Goal: Information Seeking & Learning: Learn about a topic

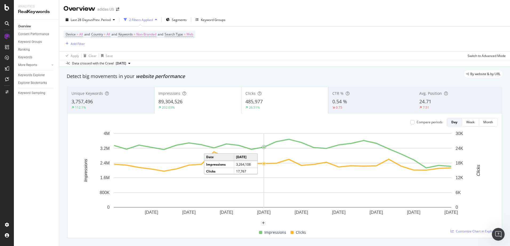
click at [290, 21] on div "Last 28 Days vs Prev. Period 2 Filters Applied Segments Keyword Groups" at bounding box center [284, 20] width 451 height 11
click at [81, 45] on div "Add Filter" at bounding box center [78, 44] width 14 height 5
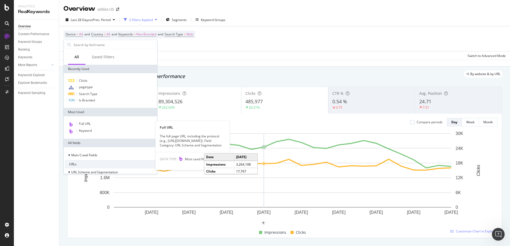
click at [93, 123] on div "Full URL" at bounding box center [110, 124] width 91 height 7
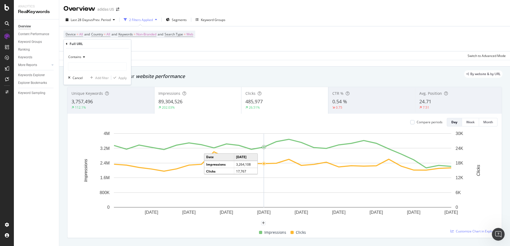
click at [78, 54] on div "Contains" at bounding box center [97, 57] width 59 height 9
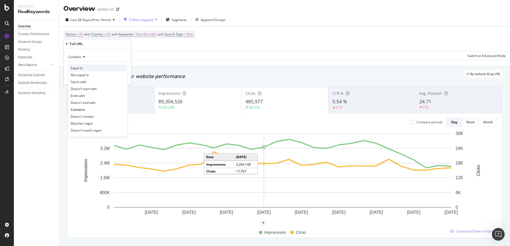
click at [87, 69] on div "Equal to" at bounding box center [97, 68] width 57 height 7
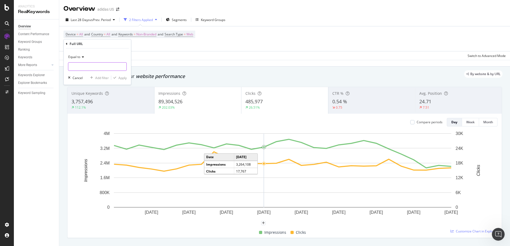
click at [87, 69] on input "text" at bounding box center [97, 66] width 58 height 9
paste input "[URL][DOMAIN_NAME]"
type input "[URL][DOMAIN_NAME]"
click at [122, 76] on div "Apply" at bounding box center [122, 78] width 8 height 5
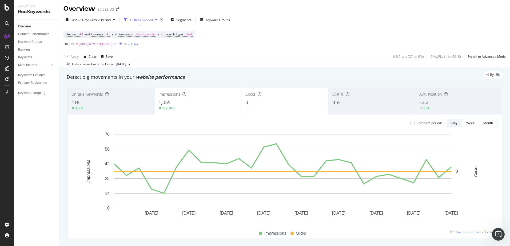
click at [267, 96] on div "Clicks" at bounding box center [284, 94] width 79 height 5
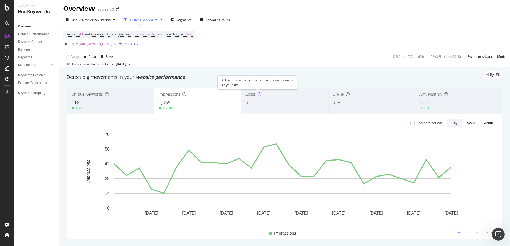
click at [257, 91] on div "Clicks 0 -" at bounding box center [284, 101] width 87 height 24
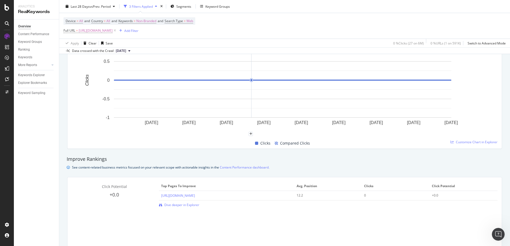
scroll to position [267, 0]
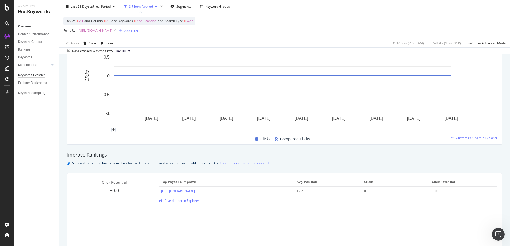
click at [37, 74] on div "Keywords Explorer" at bounding box center [31, 76] width 27 height 6
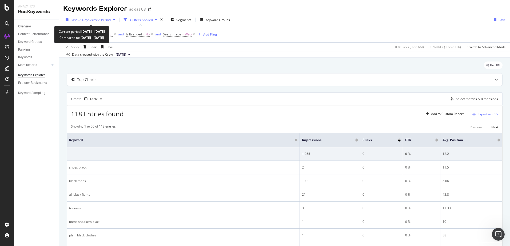
click at [97, 19] on span "vs Prev. Period" at bounding box center [100, 20] width 21 height 5
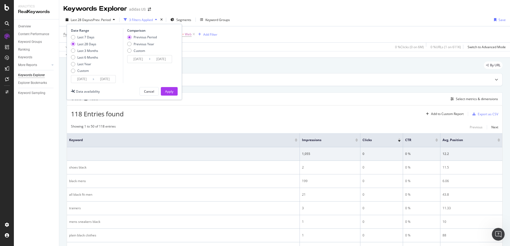
click at [96, 77] on input "[DATE]" at bounding box center [104, 78] width 21 height 7
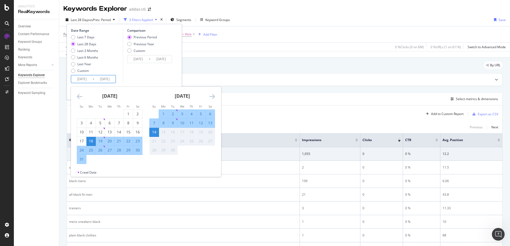
click at [78, 97] on icon "Move backward to switch to the previous month." at bounding box center [80, 96] width 6 height 6
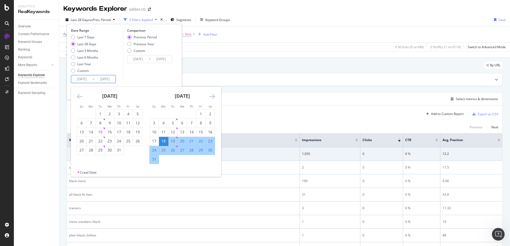
click at [78, 97] on icon "Move backward to switch to the previous month." at bounding box center [80, 96] width 6 height 6
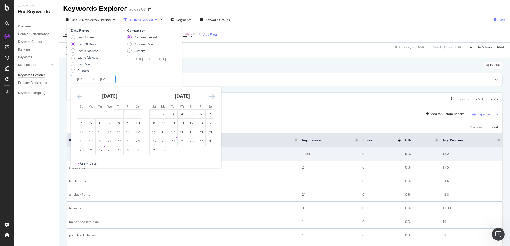
click at [78, 97] on icon "Move backward to switch to the previous month." at bounding box center [80, 96] width 6 height 6
click at [89, 147] on div "28" at bounding box center [90, 150] width 9 height 9
type input "[DATE]"
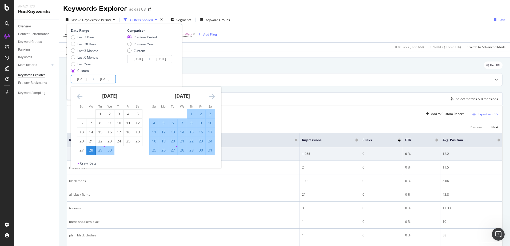
click at [154, 73] on div "Comparison Previous Period Previous Year Custom [DATE] Navigate forward to inte…" at bounding box center [148, 55] width 51 height 55
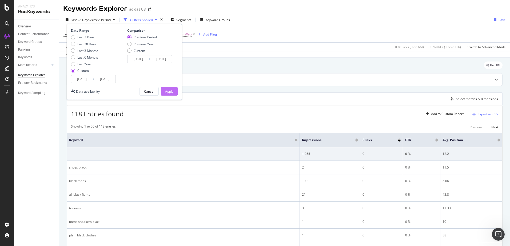
click at [170, 95] on div "Apply" at bounding box center [169, 91] width 8 height 8
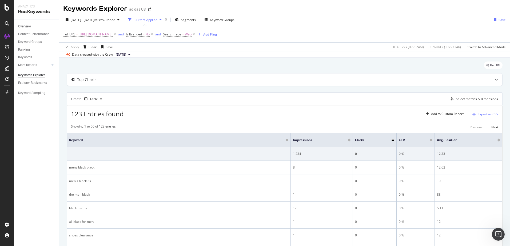
click at [170, 63] on div "By URL" at bounding box center [285, 68] width 436 height 12
click at [31, 25] on div "Overview" at bounding box center [24, 27] width 13 height 6
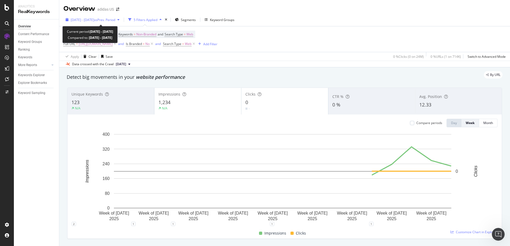
click at [81, 19] on span "[DATE] - [DATE]" at bounding box center [82, 20] width 23 height 5
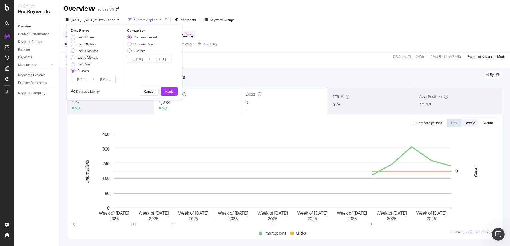
click at [225, 74] on div "By URL" at bounding box center [281, 74] width 441 height 7
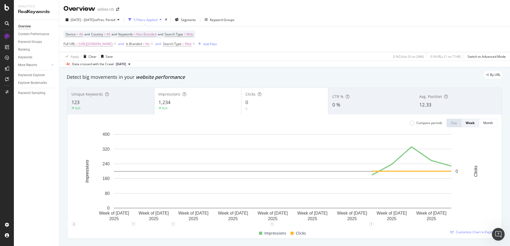
click at [126, 65] on span "[DATE]" at bounding box center [121, 64] width 10 height 5
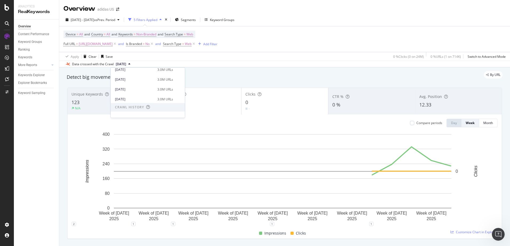
scroll to position [80, 0]
click at [154, 111] on div "[DATE]" at bounding box center [134, 109] width 39 height 5
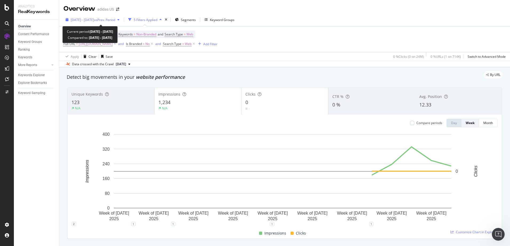
click at [115, 21] on span "vs Prev. Period" at bounding box center [104, 20] width 21 height 5
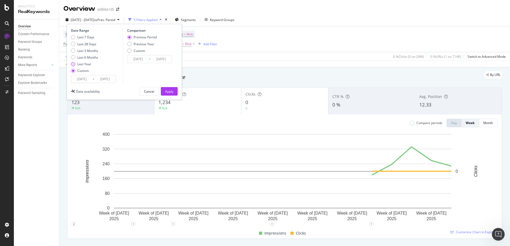
click at [88, 64] on div "Last Year" at bounding box center [84, 64] width 14 height 5
type input "[DATE]"
click at [173, 94] on div "Apply" at bounding box center [169, 91] width 8 height 8
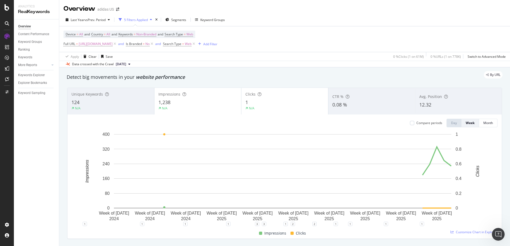
click at [130, 65] on icon at bounding box center [129, 64] width 2 height 3
click at [287, 53] on div "Apply Clear Save 0 % Clicks ( 1 on 61M ) 0 % URLs ( 1 on 778K ) Switch to Advan…" at bounding box center [284, 56] width 451 height 9
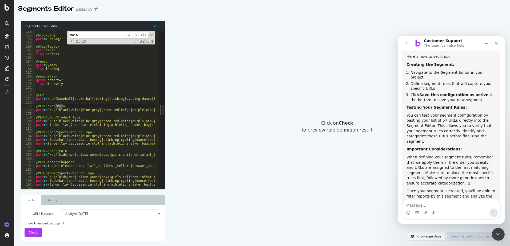
scroll to position [126, 0]
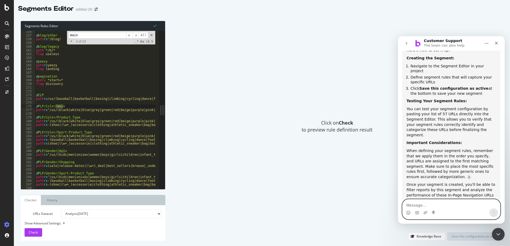
click at [454, 206] on textarea "Message…" at bounding box center [451, 204] width 98 height 9
